Goal: Information Seeking & Learning: Learn about a topic

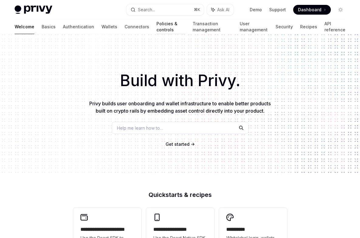
click at [157, 26] on link "Policies & controls" at bounding box center [171, 26] width 29 height 15
type textarea "*"
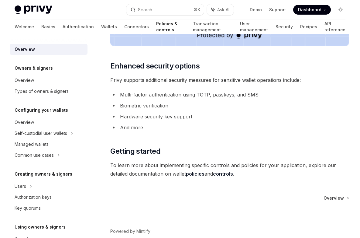
scroll to position [535, 0]
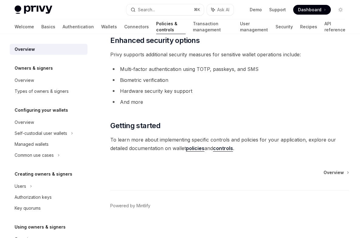
click at [202, 147] on link "policies" at bounding box center [195, 148] width 19 height 6
click at [227, 147] on link "controls" at bounding box center [223, 148] width 20 height 6
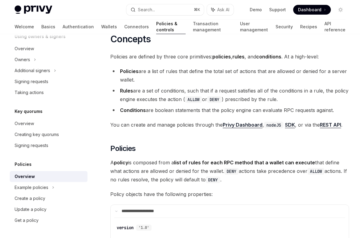
scroll to position [314, 0]
